Goal: Information Seeking & Learning: Learn about a topic

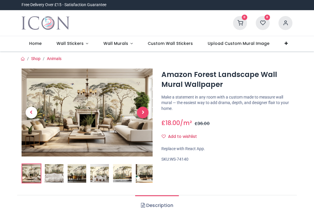
click at [140, 113] on span "Next" at bounding box center [143, 113] width 12 height 12
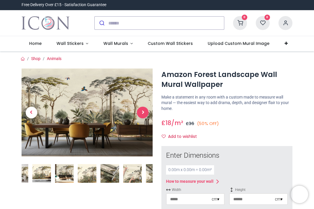
click at [140, 111] on span "Next" at bounding box center [143, 113] width 12 height 12
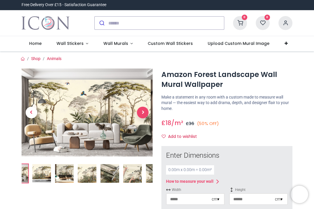
click at [140, 111] on span "Next" at bounding box center [143, 113] width 12 height 12
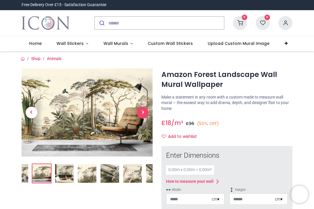
click at [140, 111] on span "Next" at bounding box center [143, 113] width 12 height 12
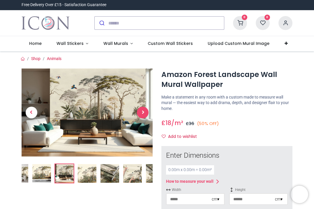
click at [140, 111] on span "Next" at bounding box center [143, 113] width 12 height 12
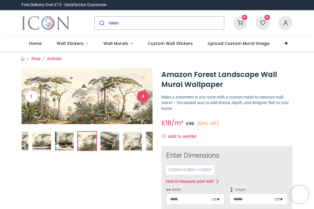
click at [140, 111] on link at bounding box center [143, 96] width 20 height 39
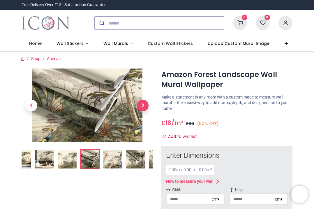
click at [140, 111] on link at bounding box center [143, 106] width 20 height 52
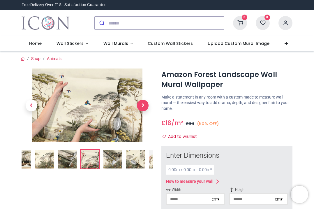
click at [140, 108] on span "Next" at bounding box center [143, 106] width 12 height 12
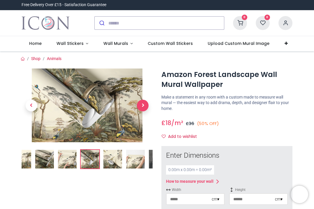
click at [140, 108] on span "Next" at bounding box center [143, 106] width 12 height 12
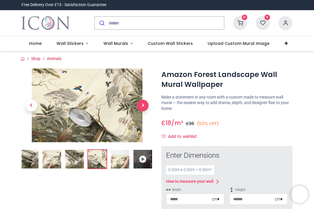
click at [140, 108] on span "Next" at bounding box center [143, 106] width 12 height 12
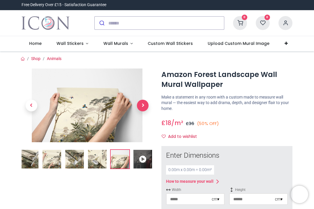
click at [140, 108] on span "Next" at bounding box center [143, 106] width 12 height 12
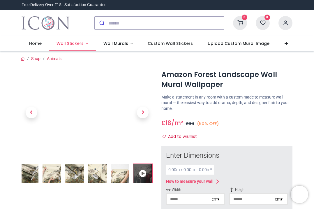
click at [78, 44] on span "Wall Stickers" at bounding box center [70, 44] width 27 height 6
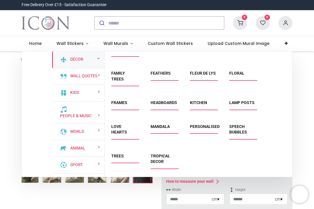
scroll to position [57, 0]
click at [157, 163] on link "Tropical Decor" at bounding box center [161, 159] width 20 height 10
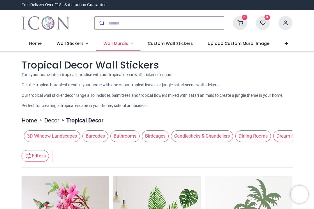
click at [114, 47] on link "Wall Murals" at bounding box center [118, 43] width 45 height 15
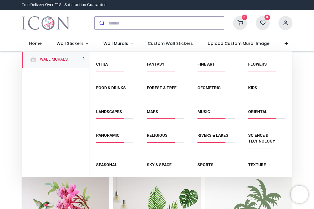
scroll to position [23, 0]
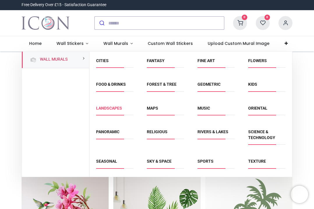
click at [113, 108] on link "Landscapes" at bounding box center [109, 108] width 26 height 5
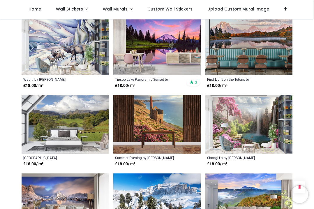
scroll to position [766, 0]
